Goal: Information Seeking & Learning: Learn about a topic

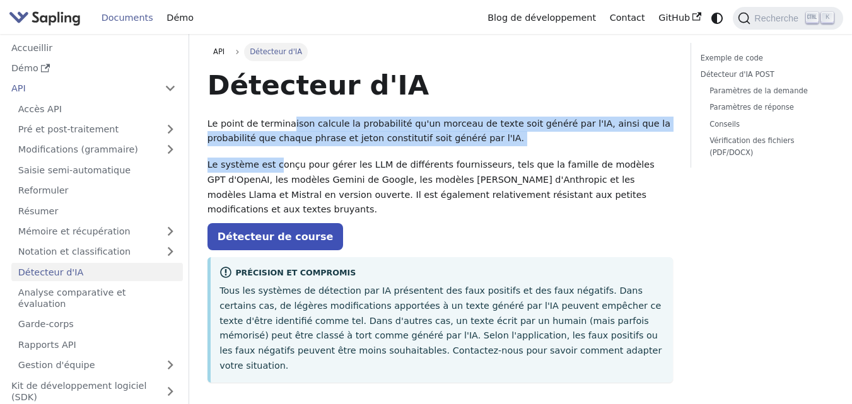
drag, startPoint x: 286, startPoint y: 122, endPoint x: 274, endPoint y: 155, distance: 34.9
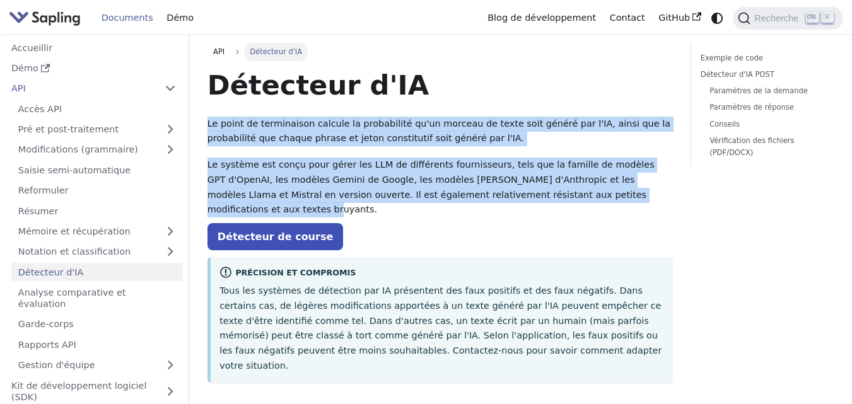
drag, startPoint x: 547, startPoint y: 195, endPoint x: 209, endPoint y: 109, distance: 349.4
